Goal: Information Seeking & Learning: Compare options

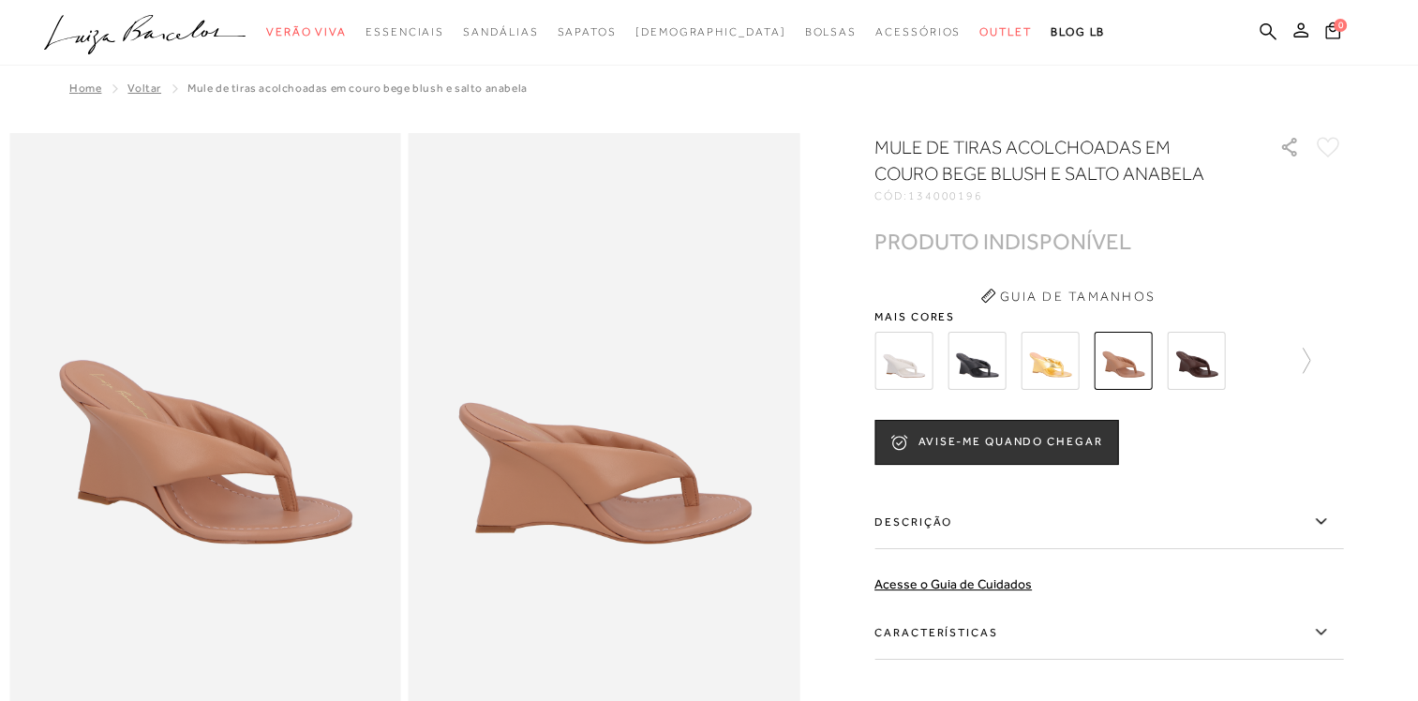
click at [930, 366] on img at bounding box center [903, 361] width 58 height 58
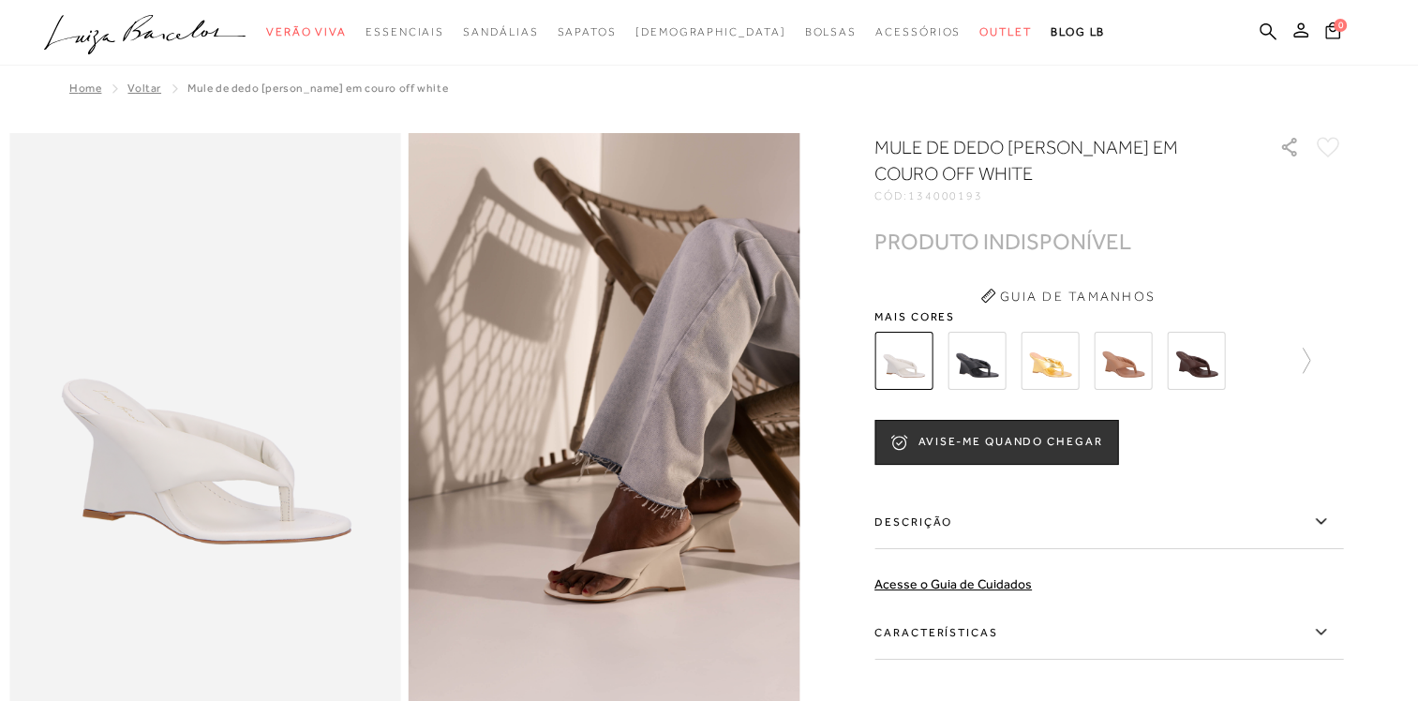
click at [1205, 357] on img at bounding box center [1196, 361] width 58 height 58
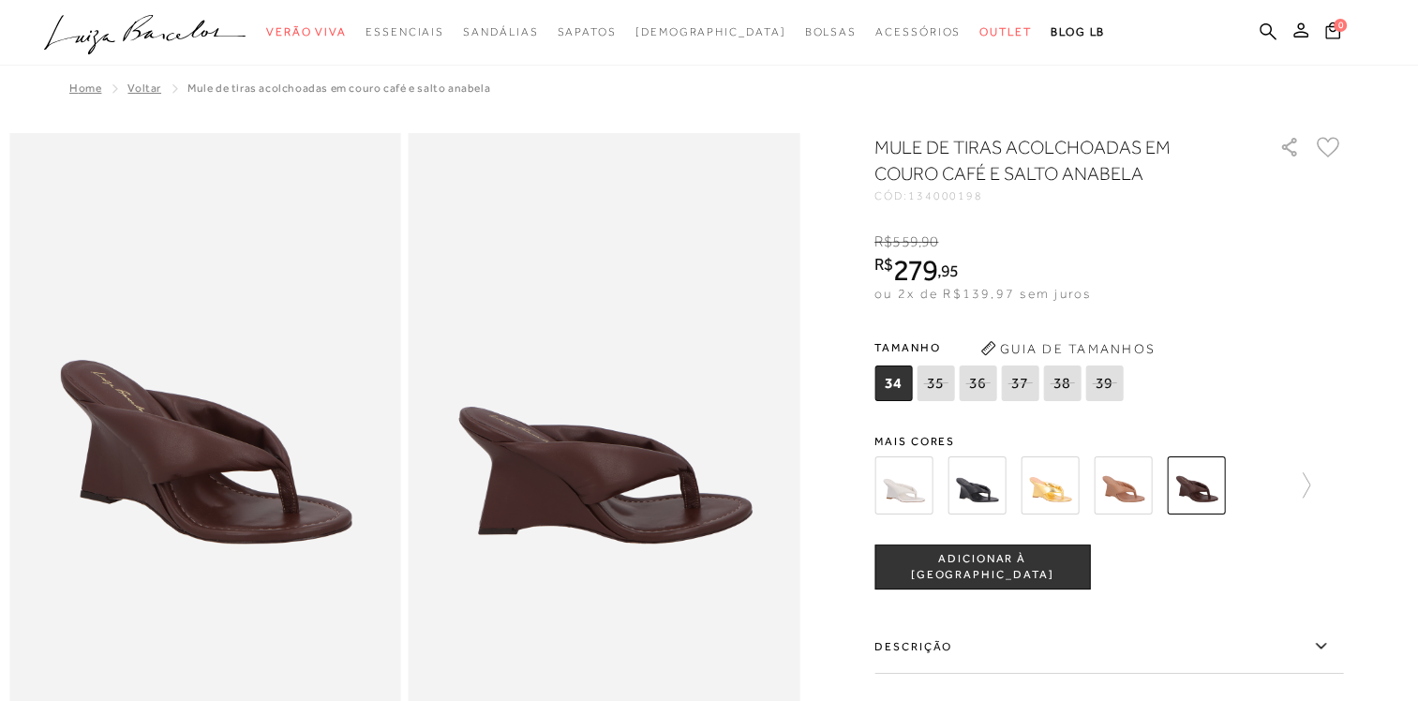
click at [1001, 490] on img at bounding box center [977, 485] width 58 height 58
